Goal: Navigation & Orientation: Go to known website

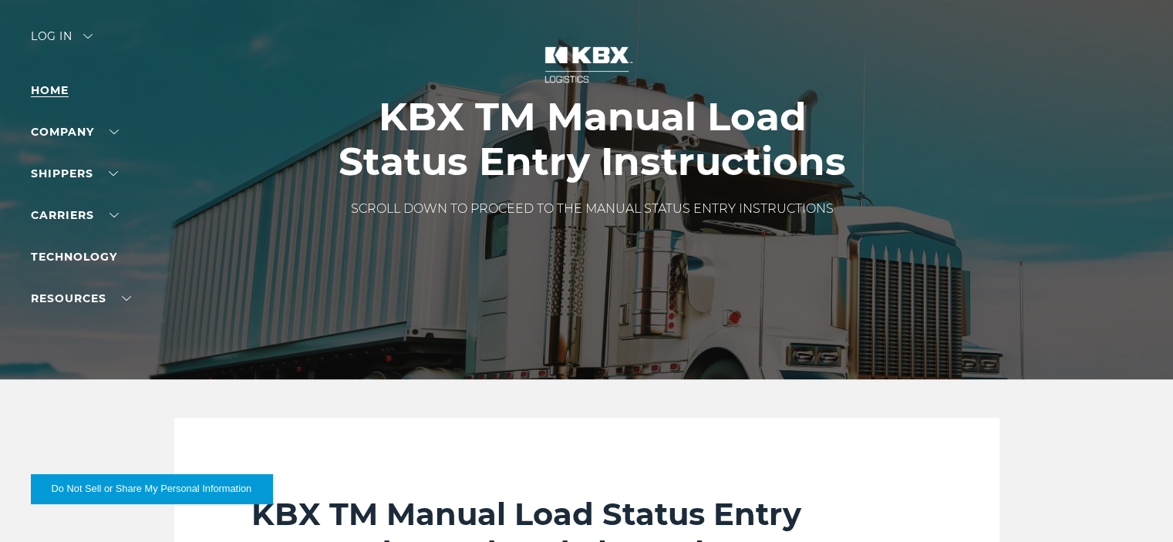
click at [49, 85] on link "Home" at bounding box center [50, 90] width 38 height 14
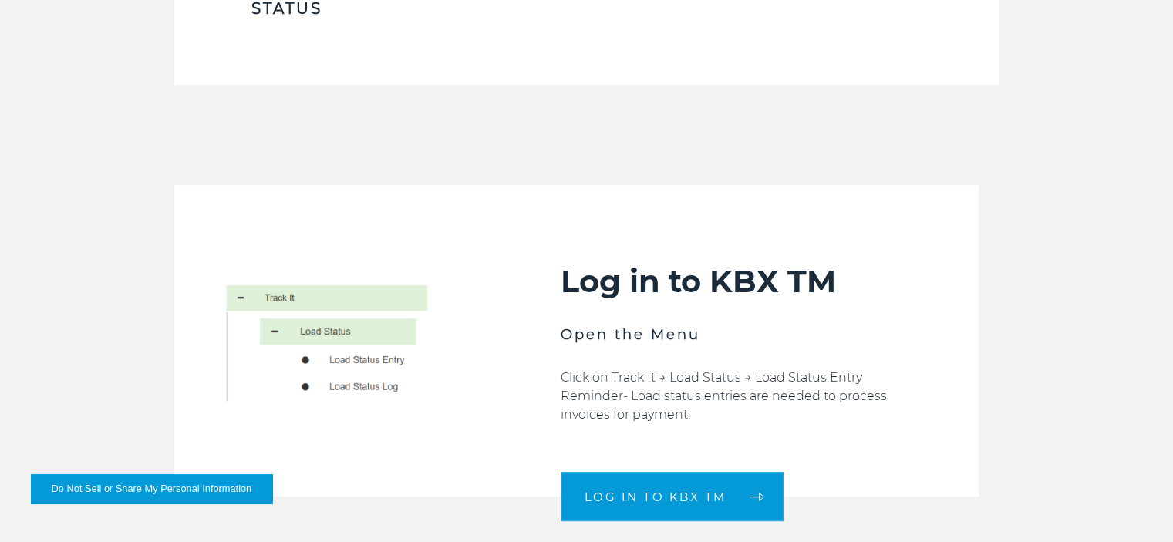
scroll to position [625, 0]
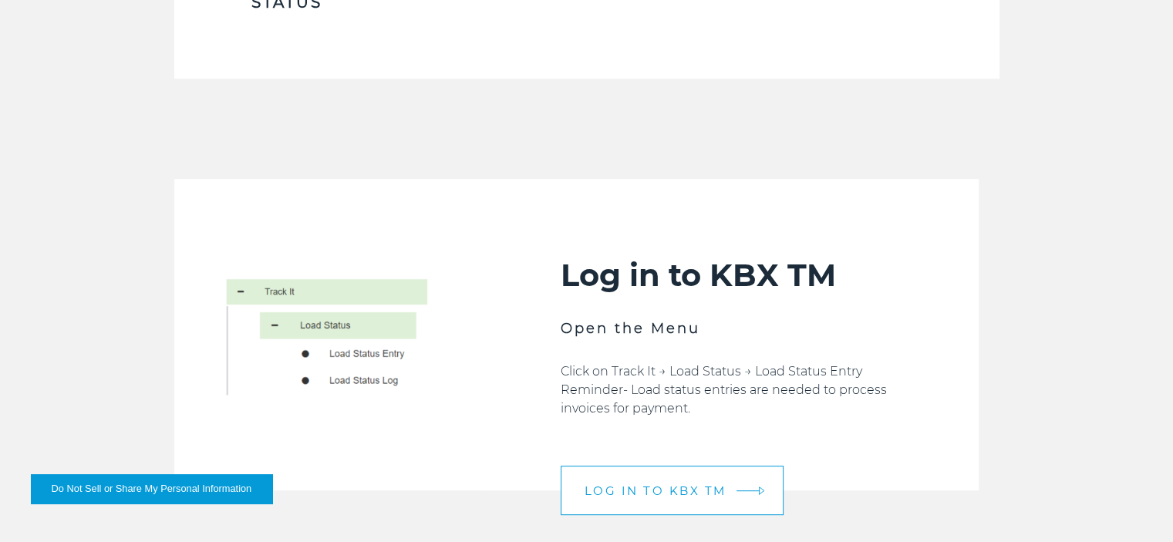
click at [660, 485] on span "LOG IN TO KBX TM" at bounding box center [655, 491] width 142 height 12
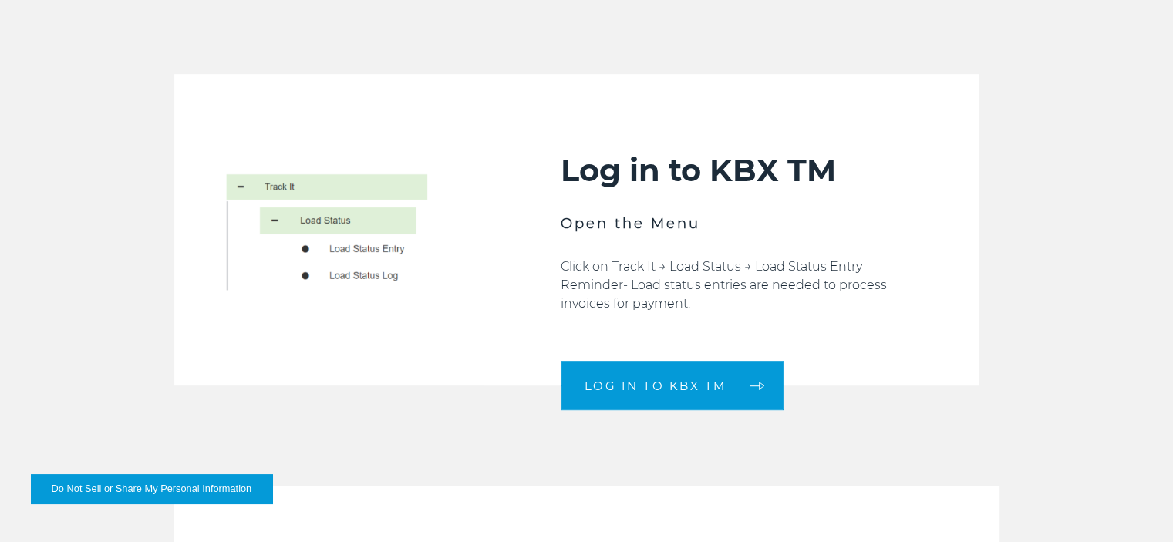
scroll to position [762, 0]
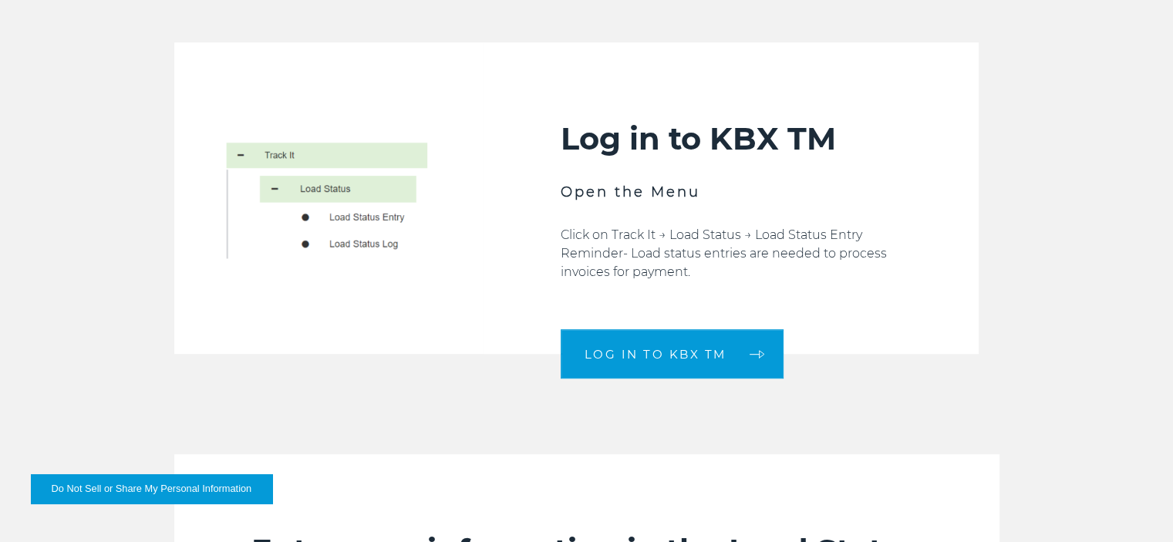
click at [313, 157] on img at bounding box center [328, 198] width 309 height 312
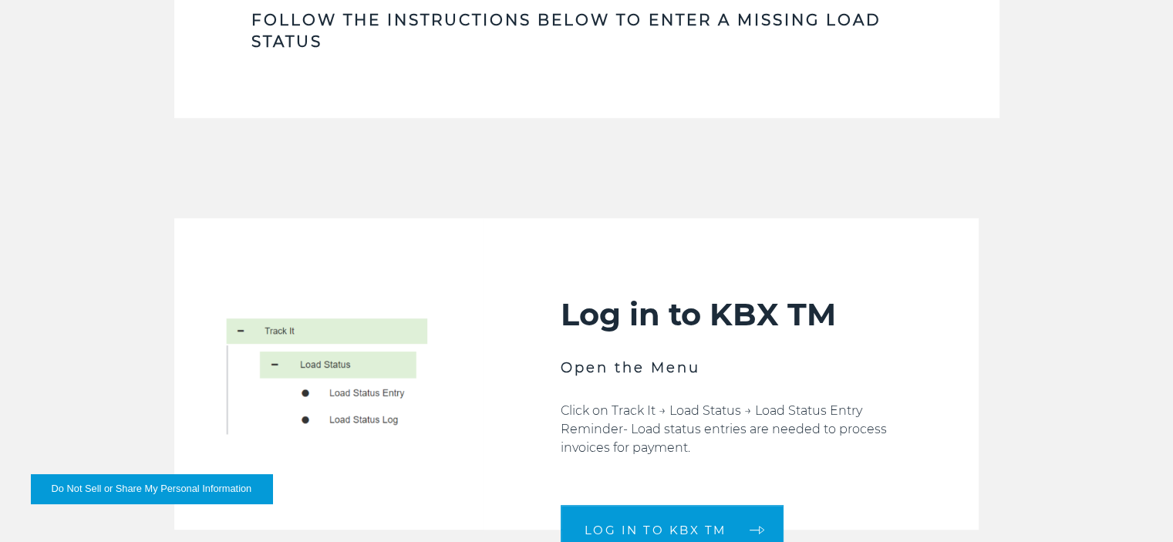
scroll to position [824, 0]
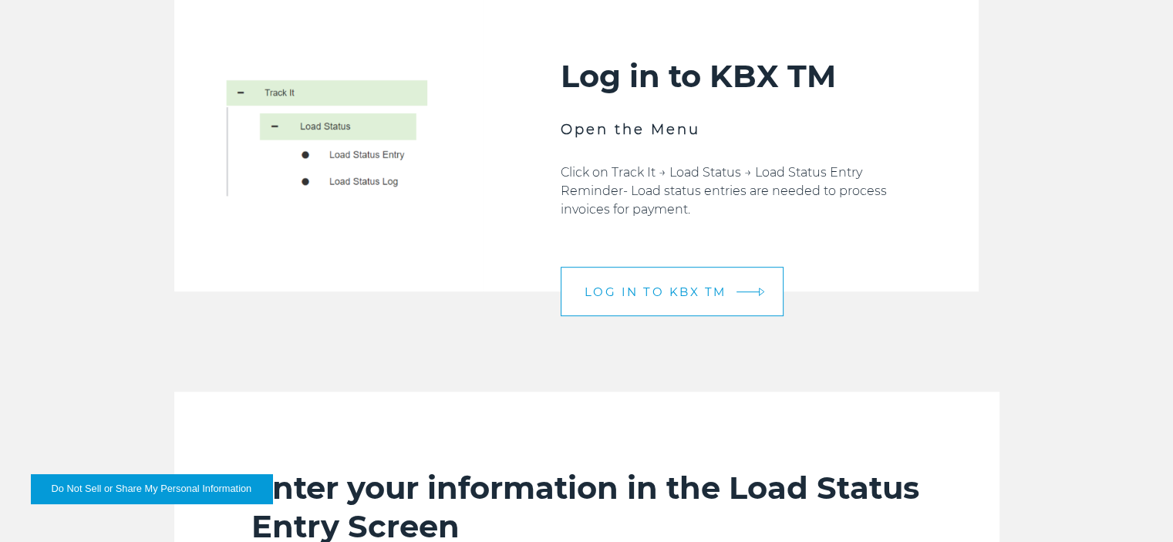
click at [715, 282] on link "LOG IN TO KBX TM" at bounding box center [672, 291] width 223 height 49
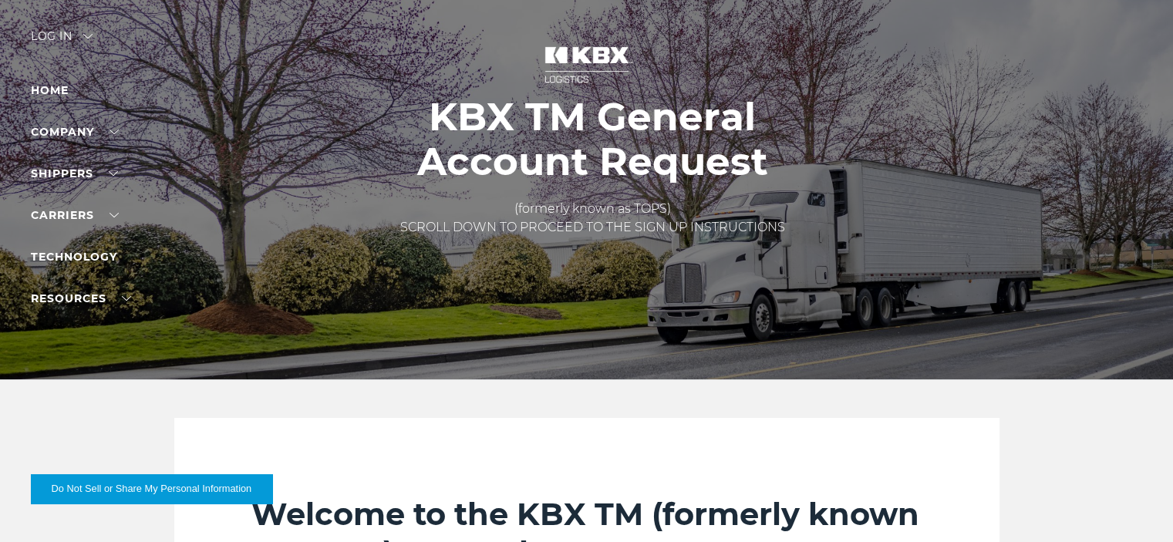
click at [86, 36] on img at bounding box center [87, 36] width 9 height 5
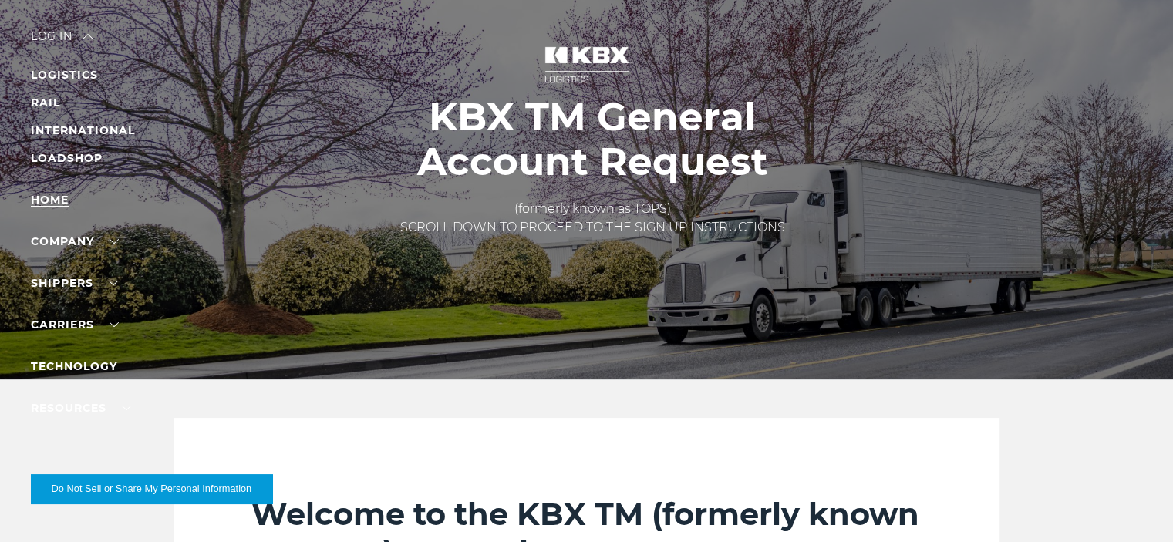
click at [47, 197] on link "Home" at bounding box center [50, 200] width 38 height 14
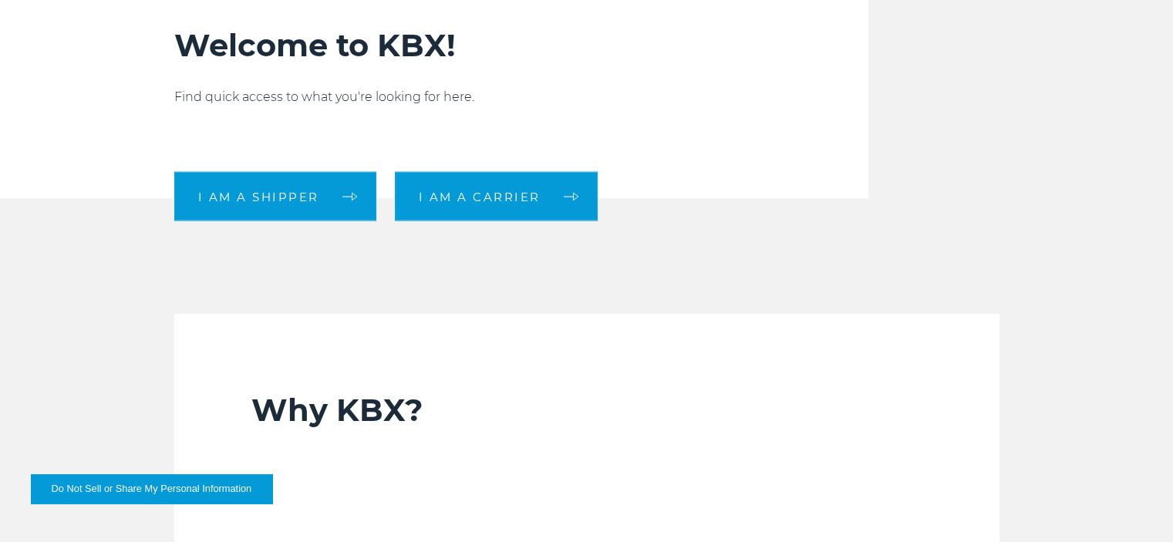
scroll to position [458, 0]
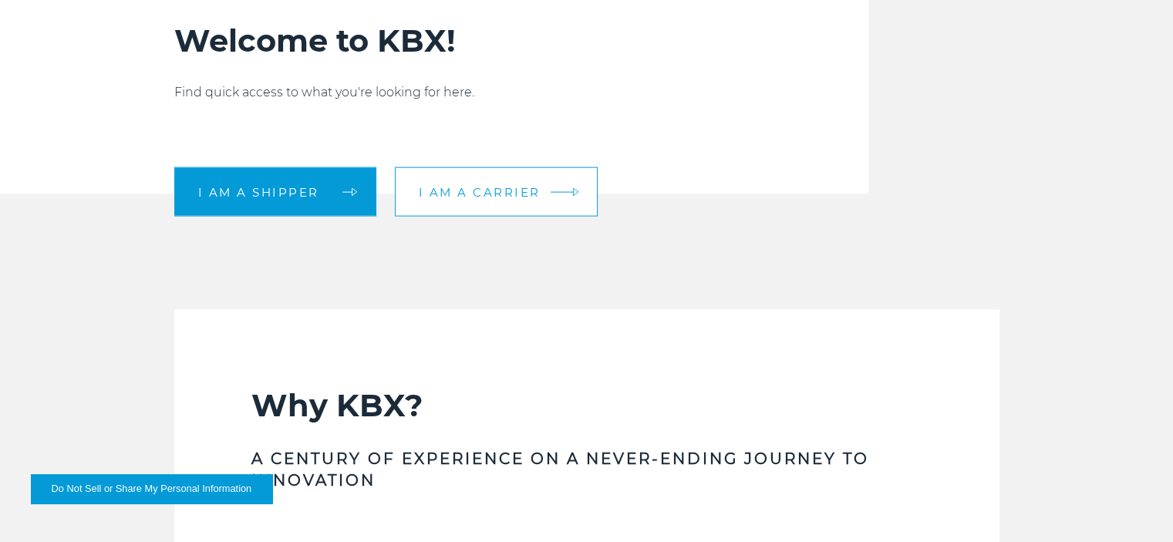
click at [436, 186] on span "I am a carrier" at bounding box center [480, 192] width 122 height 12
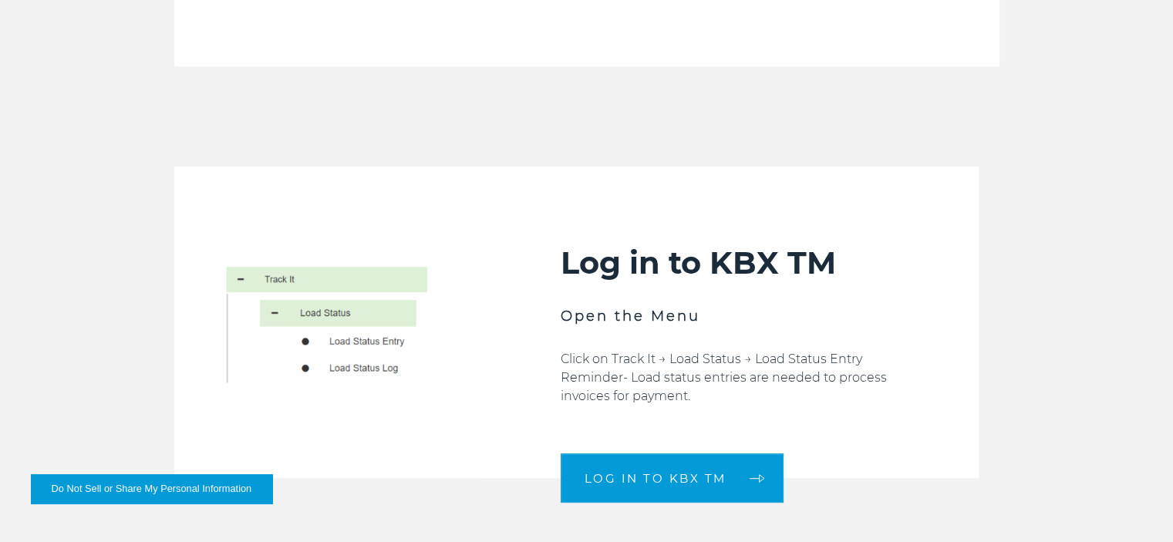
scroll to position [651, 0]
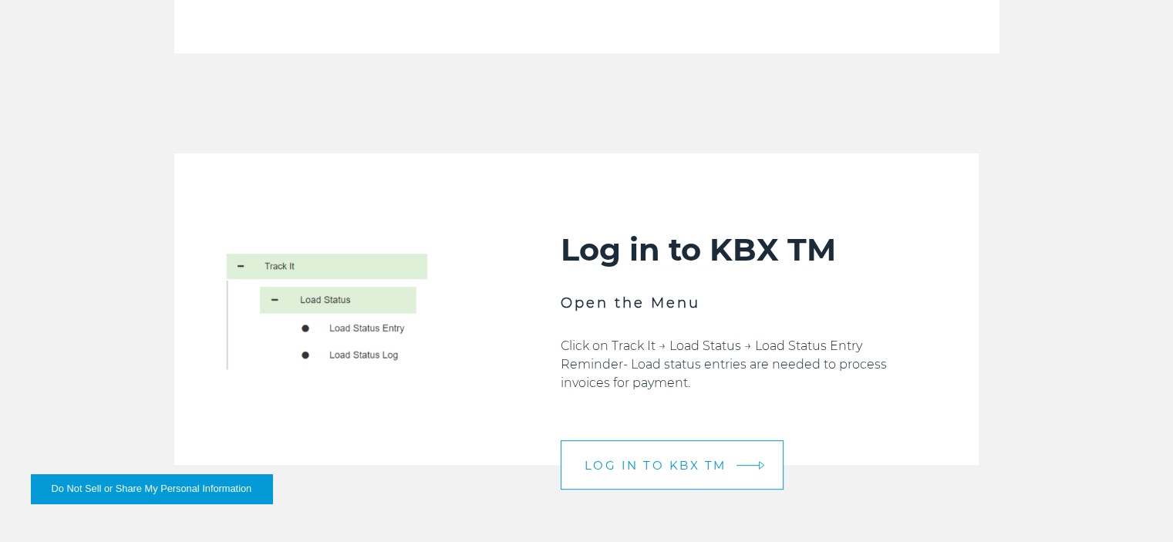
click at [688, 468] on span "LOG IN TO KBX TM" at bounding box center [655, 466] width 142 height 12
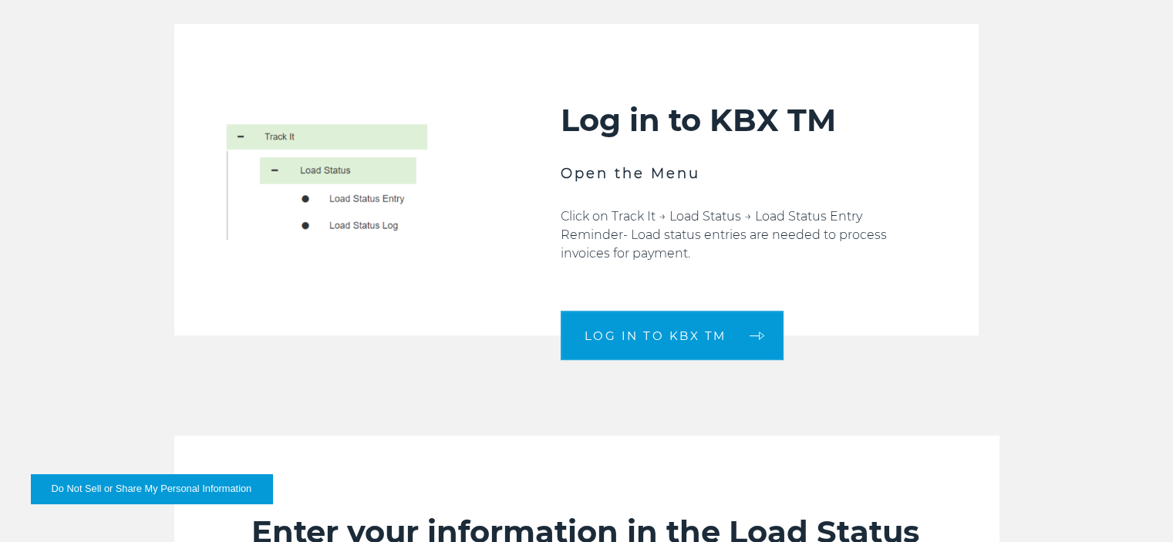
scroll to position [756, 0]
